Goal: Browse casually

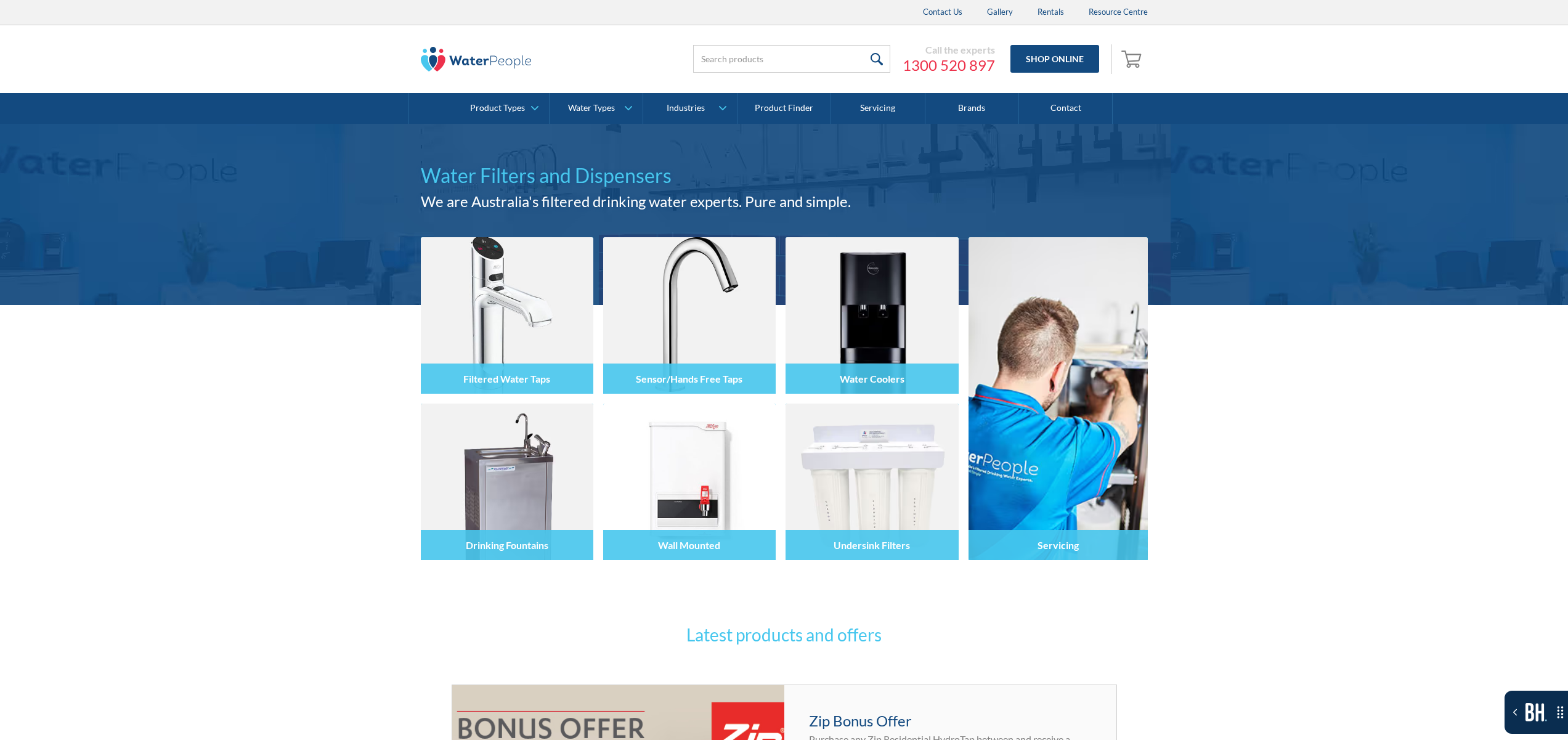
click at [1302, 326] on div "Filtered Water Taps Sensor/Hands Free Taps Water Coolers Drinking Fountains Wal…" at bounding box center [784, 466] width 1568 height 323
